Goal: Communication & Community: Connect with others

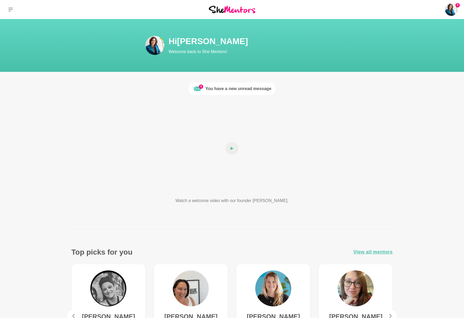
click at [237, 148] on span at bounding box center [232, 148] width 13 height 13
click at [239, 149] on div at bounding box center [232, 149] width 152 height 86
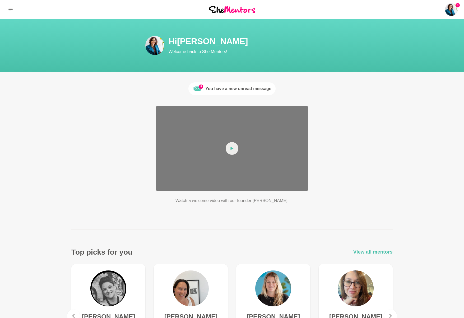
click at [234, 148] on span at bounding box center [232, 148] width 13 height 13
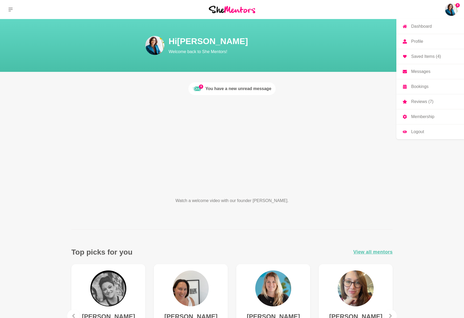
click at [418, 84] on link "Bookings" at bounding box center [431, 86] width 68 height 15
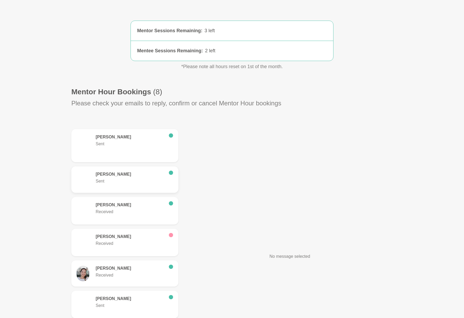
scroll to position [75, 0]
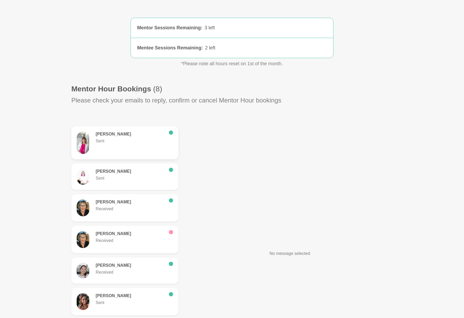
click at [123, 140] on p "Sent" at bounding box center [130, 141] width 69 height 6
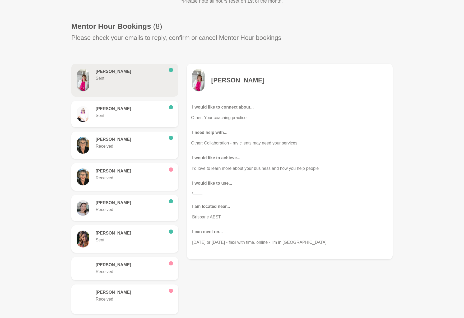
scroll to position [133, 0]
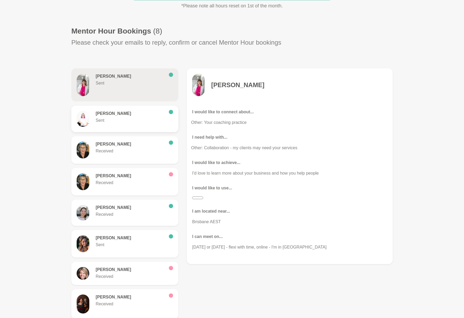
click at [130, 119] on p "Sent" at bounding box center [130, 120] width 69 height 6
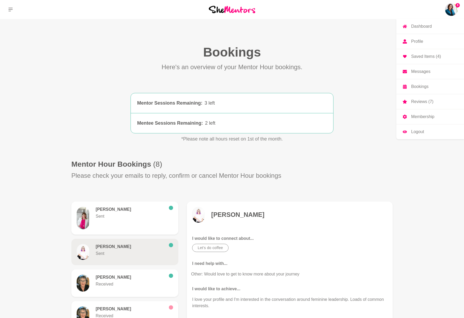
click at [416, 73] on p "Messages" at bounding box center [421, 72] width 19 height 4
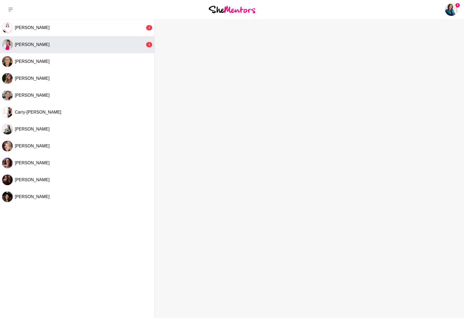
click at [64, 47] on div "[PERSON_NAME]" at bounding box center [80, 44] width 130 height 5
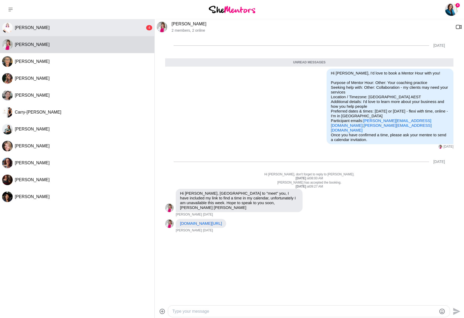
click at [34, 34] on button "[PERSON_NAME] 4" at bounding box center [77, 27] width 154 height 17
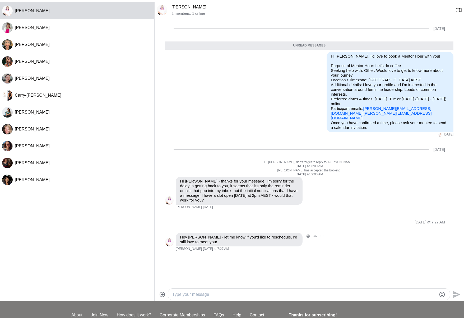
scroll to position [18, 0]
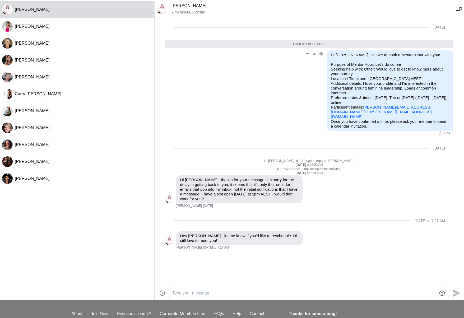
click at [265, 83] on div "Reply Pin Mark as unread Edit Message Delete Hi [PERSON_NAME], I'd love to book…" at bounding box center [309, 93] width 289 height 85
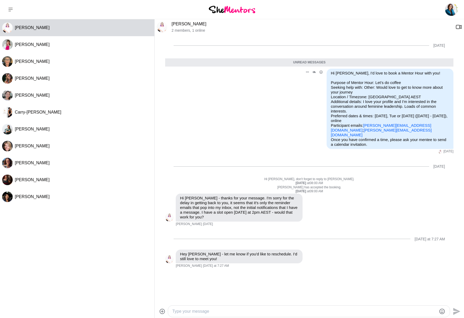
scroll to position [0, 0]
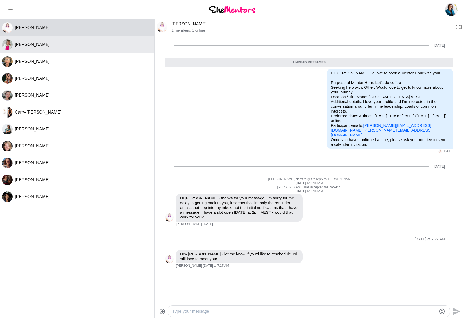
click at [69, 44] on div "[PERSON_NAME]" at bounding box center [84, 44] width 138 height 5
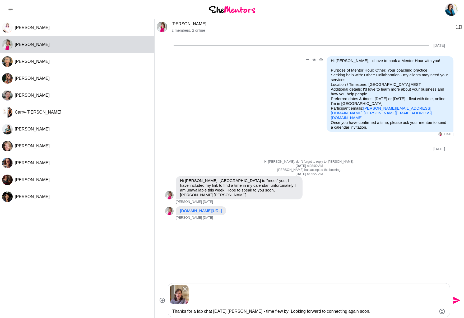
type textarea "Thanks for a fab chat [DATE] [PERSON_NAME] - time flew by! Looking forward to c…"
drag, startPoint x: 430, startPoint y: 106, endPoint x: 368, endPoint y: 105, distance: 61.6
click at [368, 105] on p "Purpose of Mentor Hour: Other: Your coaching practice Seeking help with: Other:…" at bounding box center [390, 94] width 118 height 52
copy link "[PERSON_NAME][EMAIL_ADDRESS][DOMAIN_NAME]"
click at [456, 302] on icon "Send" at bounding box center [457, 300] width 7 height 7
